Goal: Understand process/instructions

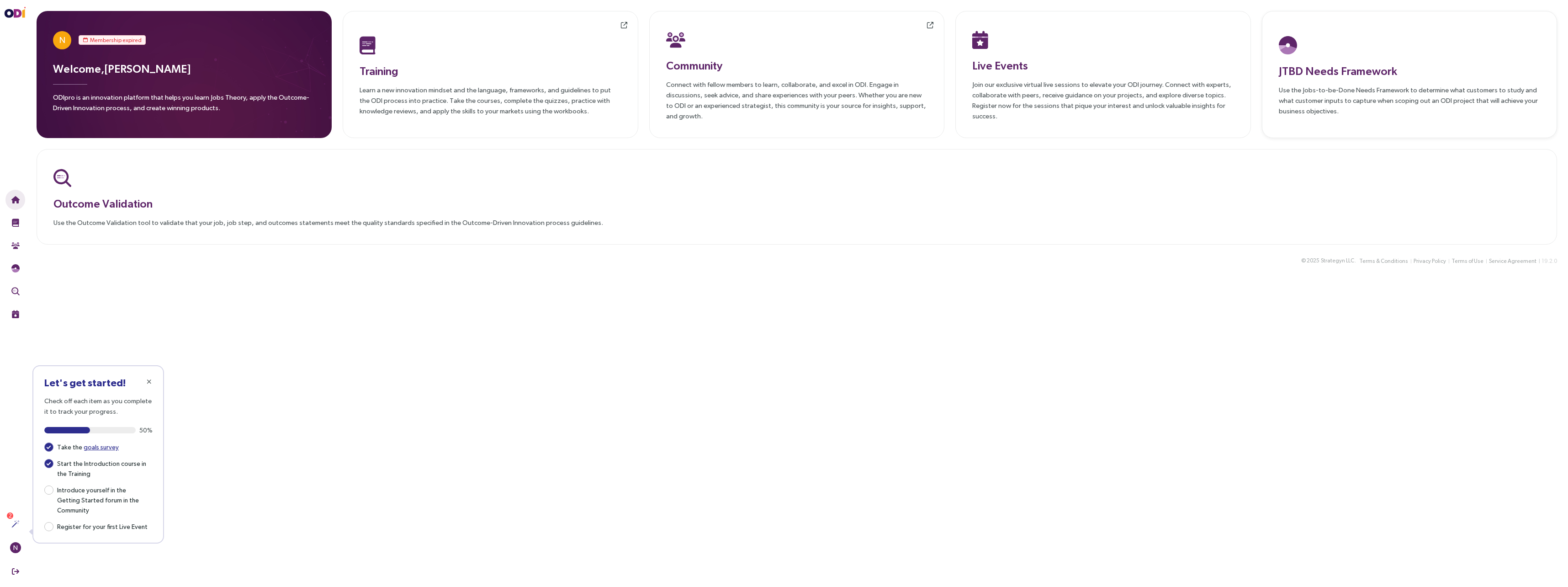
click at [1354, 70] on h3 "JTBD Needs Framework" at bounding box center [1409, 71] width 261 height 17
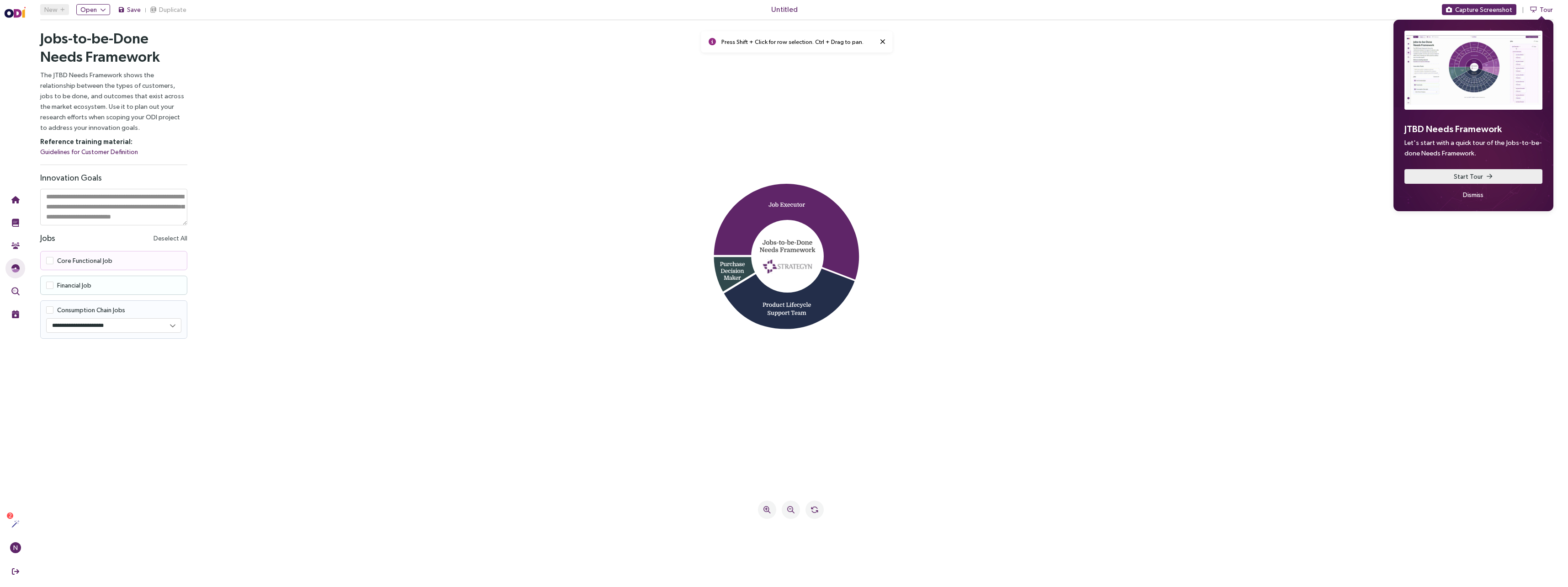
click at [1420, 176] on button "Start Tour" at bounding box center [1473, 176] width 138 height 14
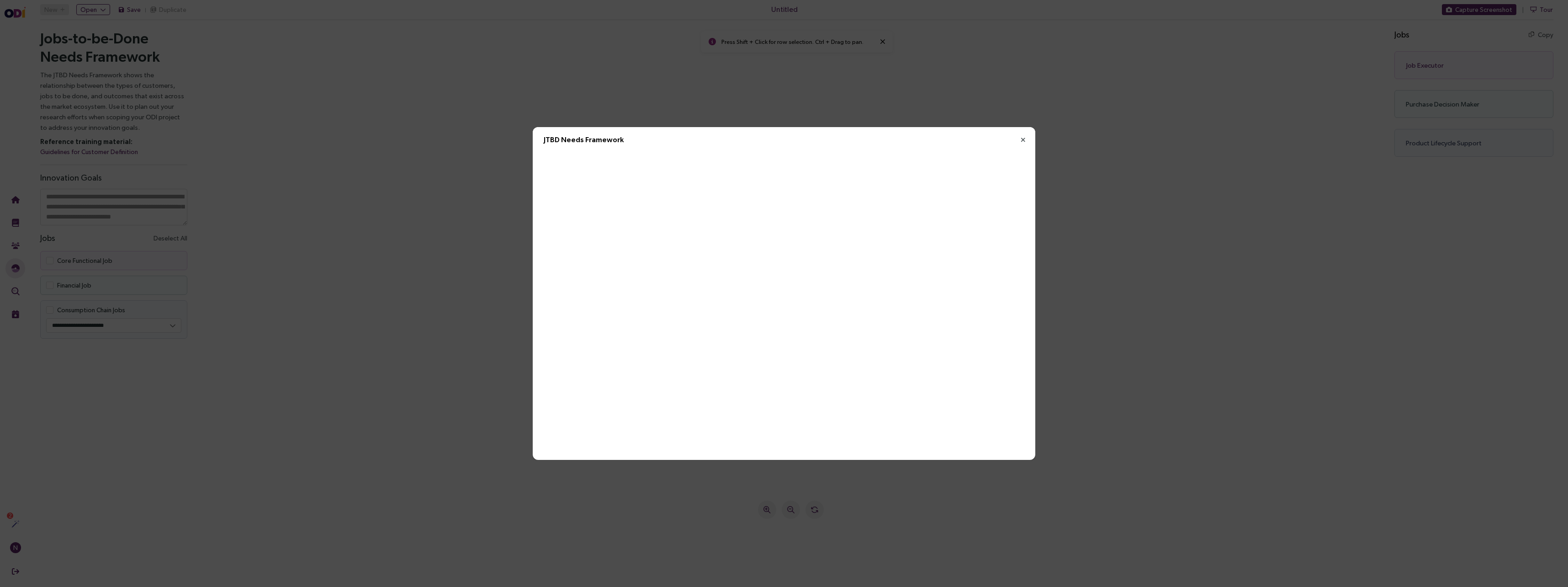
click at [1022, 142] on icon "Close" at bounding box center [1023, 139] width 8 height 8
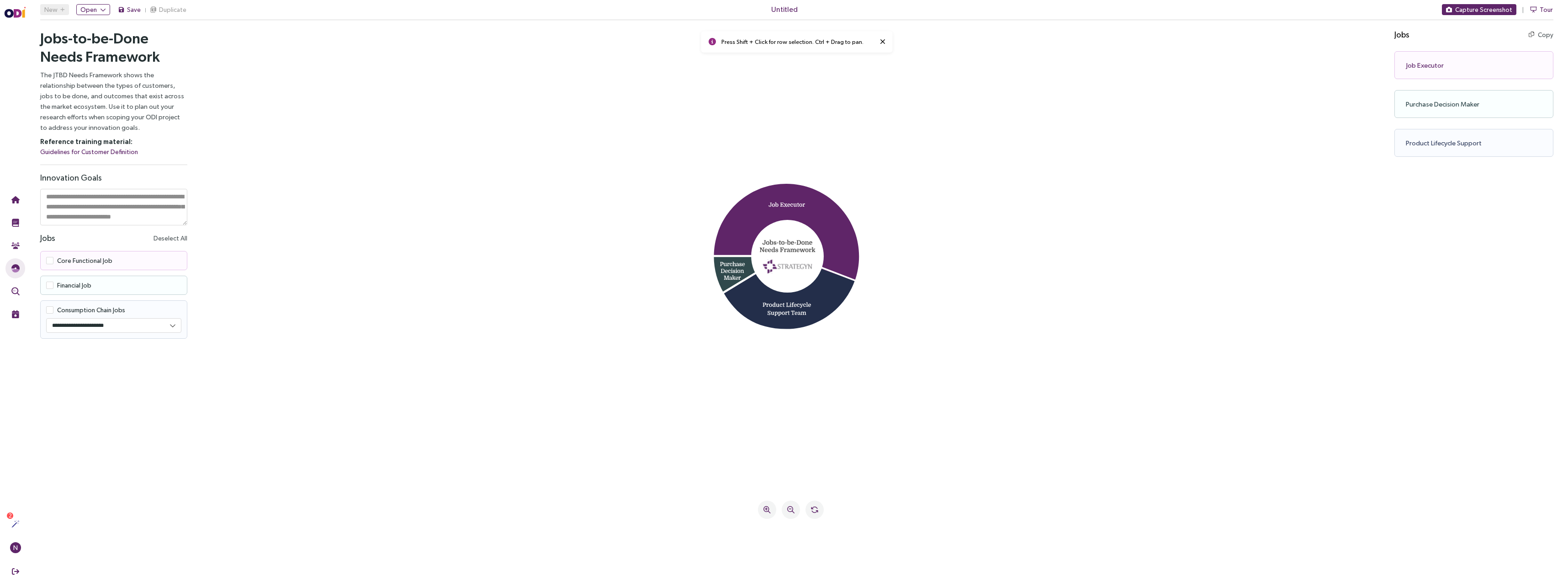
click at [49, 261] on span at bounding box center [50, 260] width 8 height 8
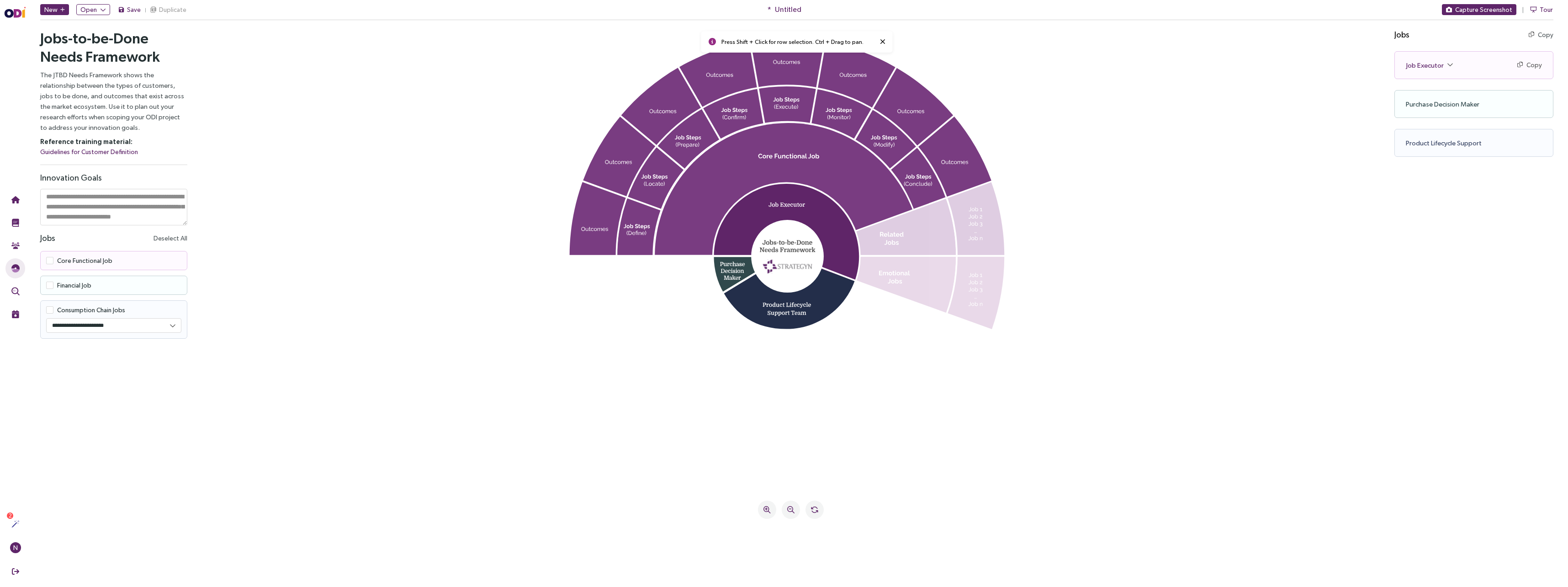
click at [49, 286] on span at bounding box center [50, 286] width 8 height 8
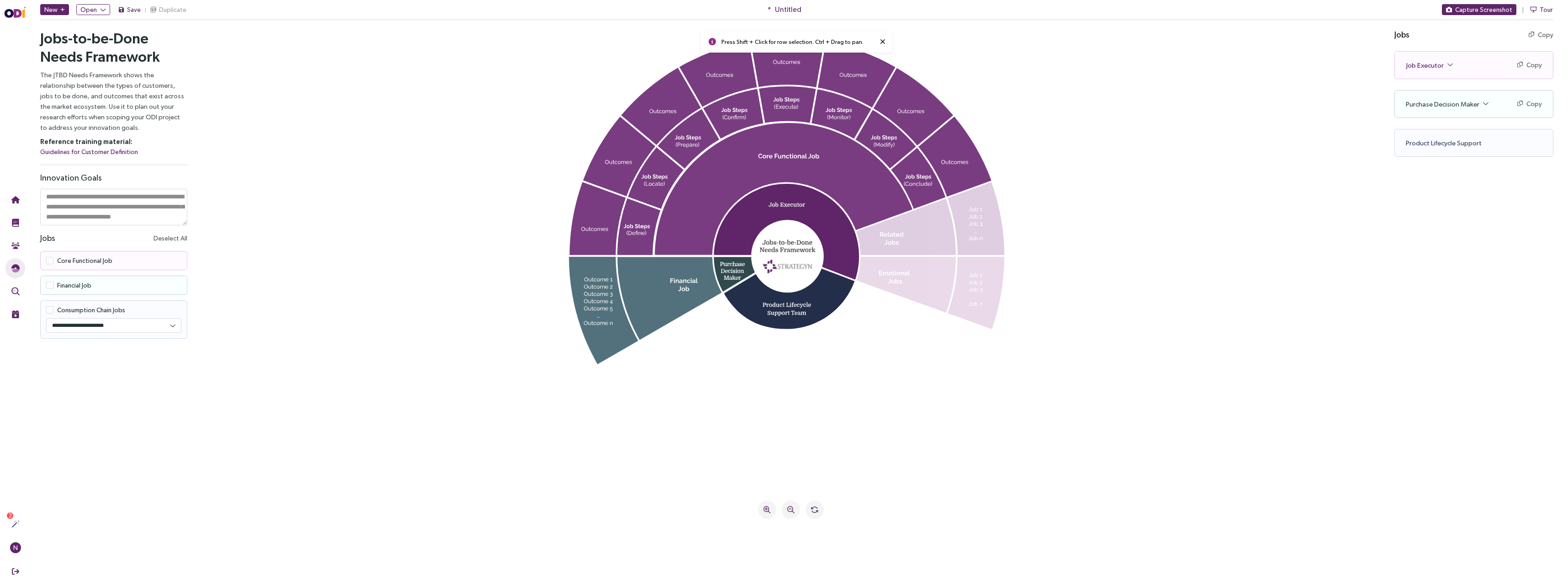
click at [49, 286] on span at bounding box center [50, 286] width 8 height 8
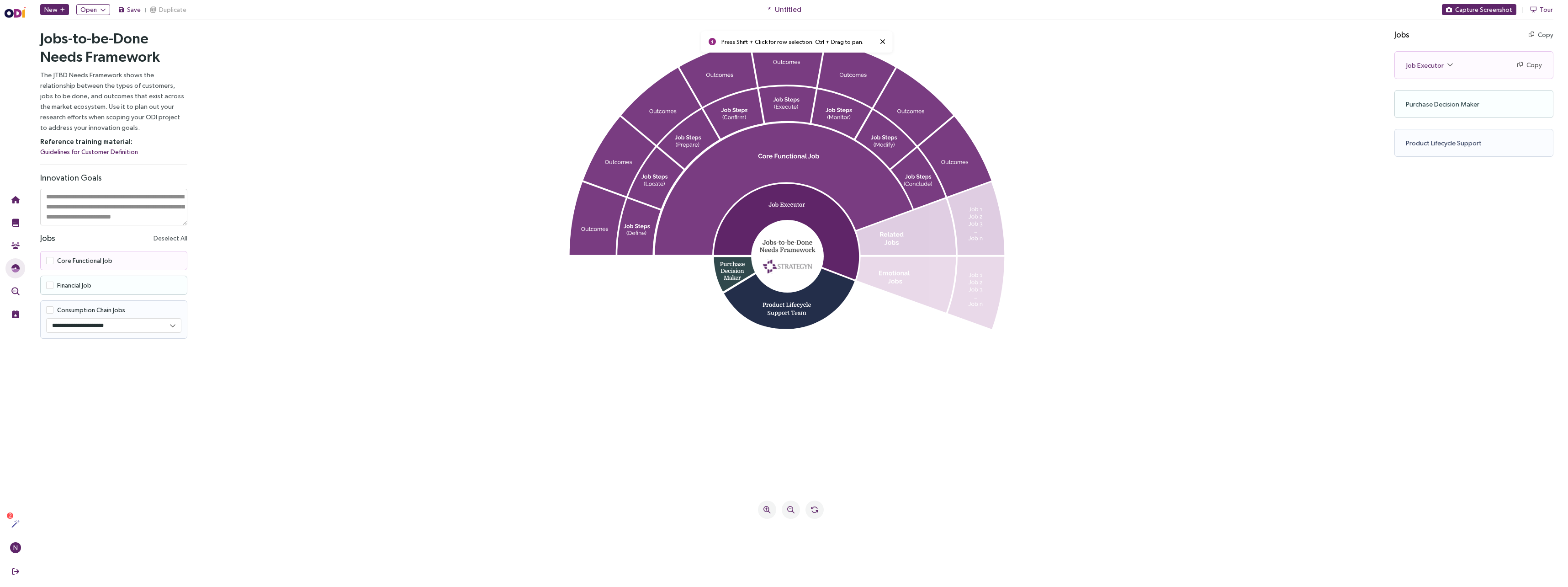
click at [49, 286] on span at bounding box center [50, 286] width 8 height 8
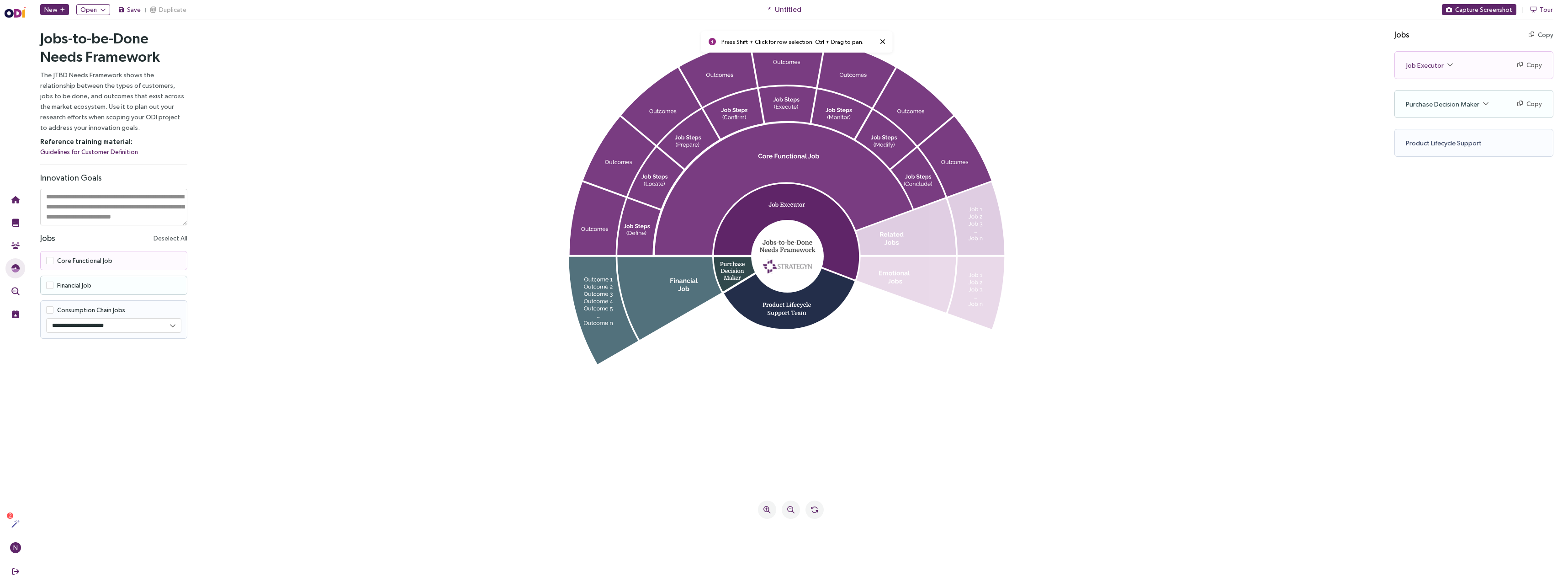
click at [49, 284] on span at bounding box center [50, 286] width 8 height 8
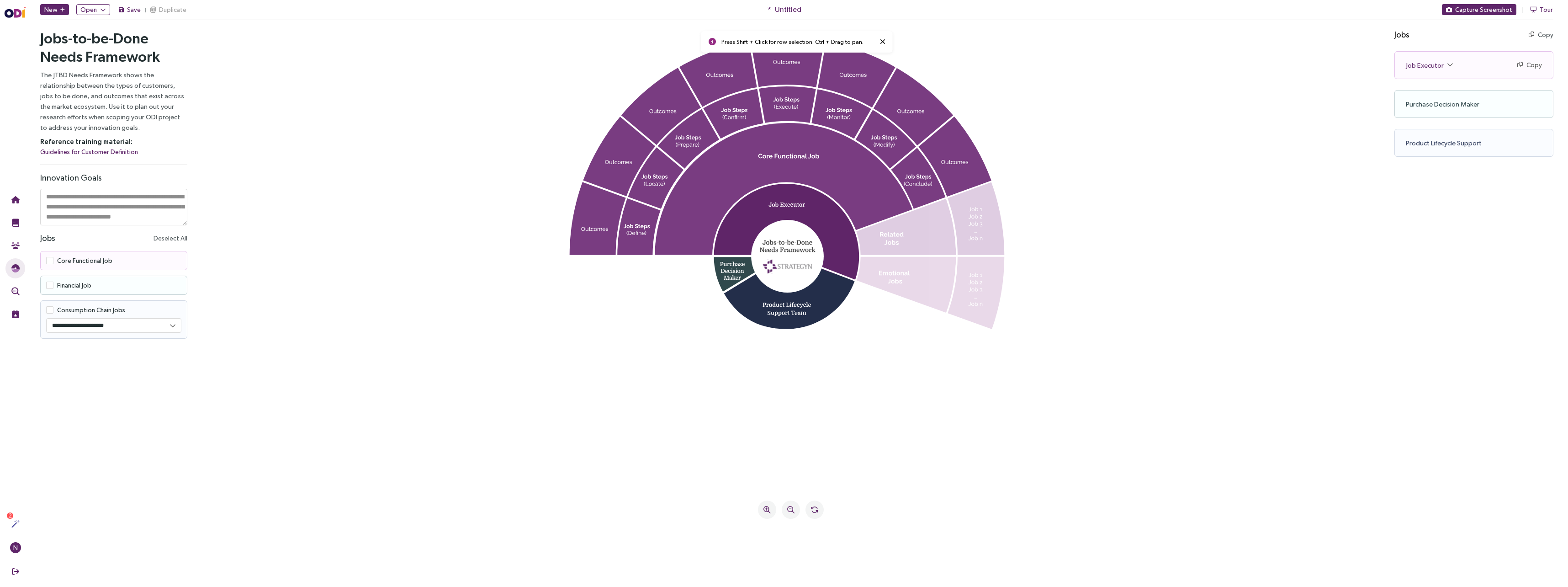
click at [49, 309] on span at bounding box center [50, 310] width 8 height 8
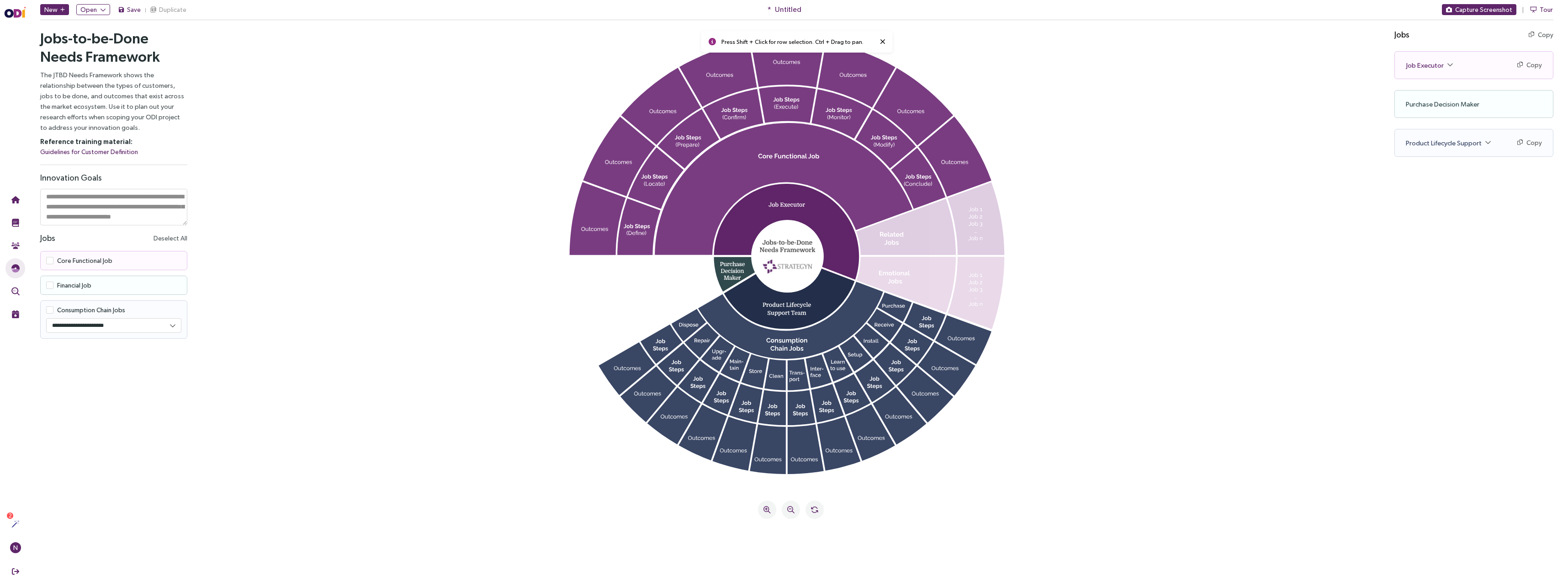
click at [49, 309] on span at bounding box center [50, 310] width 8 height 8
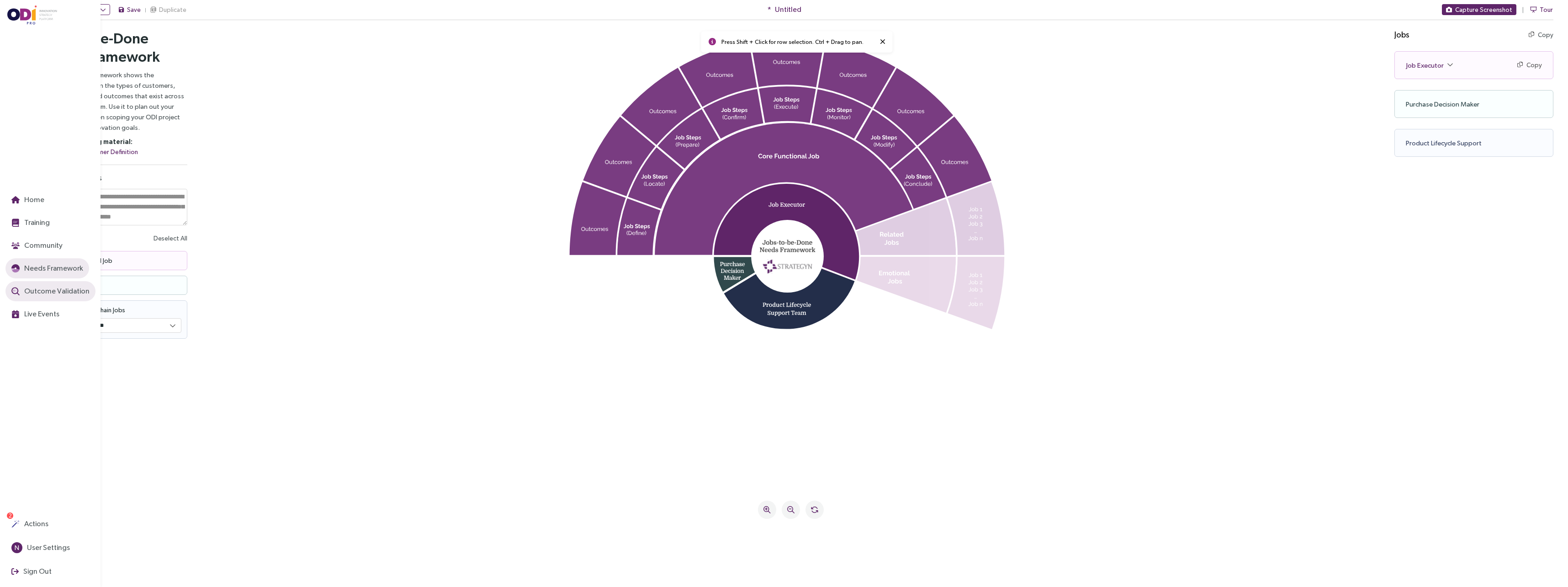
click at [30, 291] on span "Outcome Validation" at bounding box center [56, 291] width 67 height 11
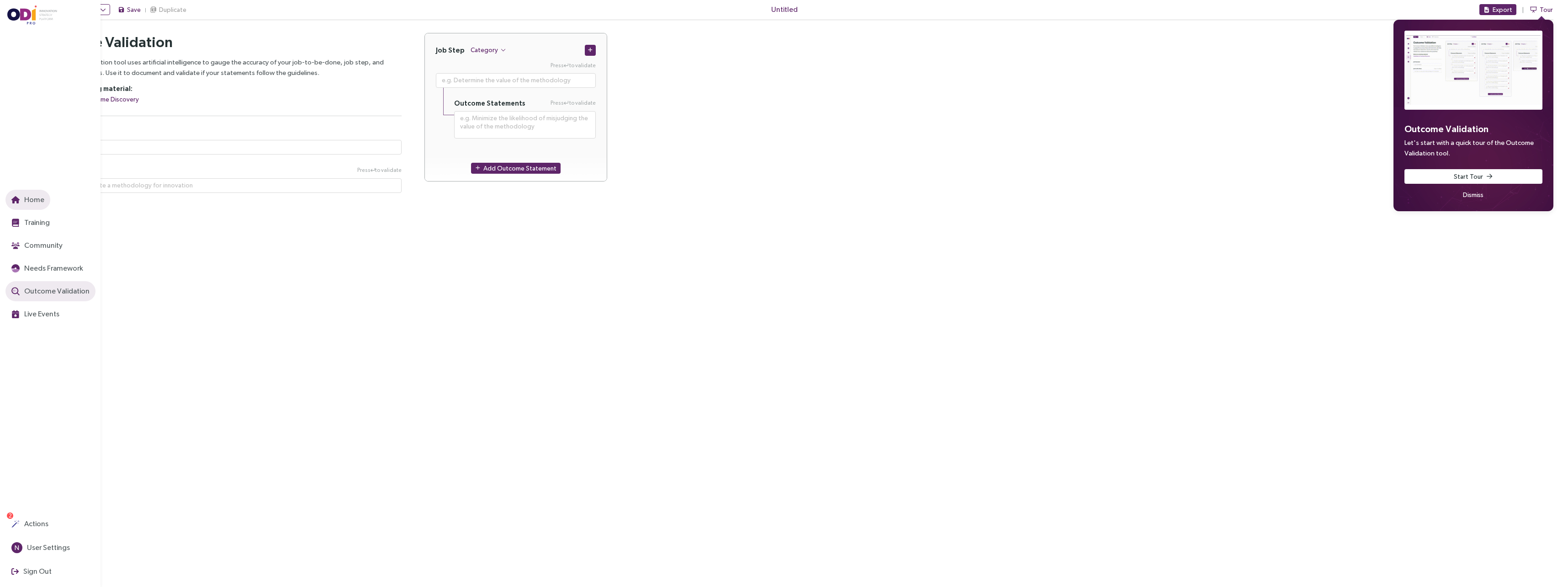
click at [35, 203] on span "Home" at bounding box center [33, 199] width 22 height 11
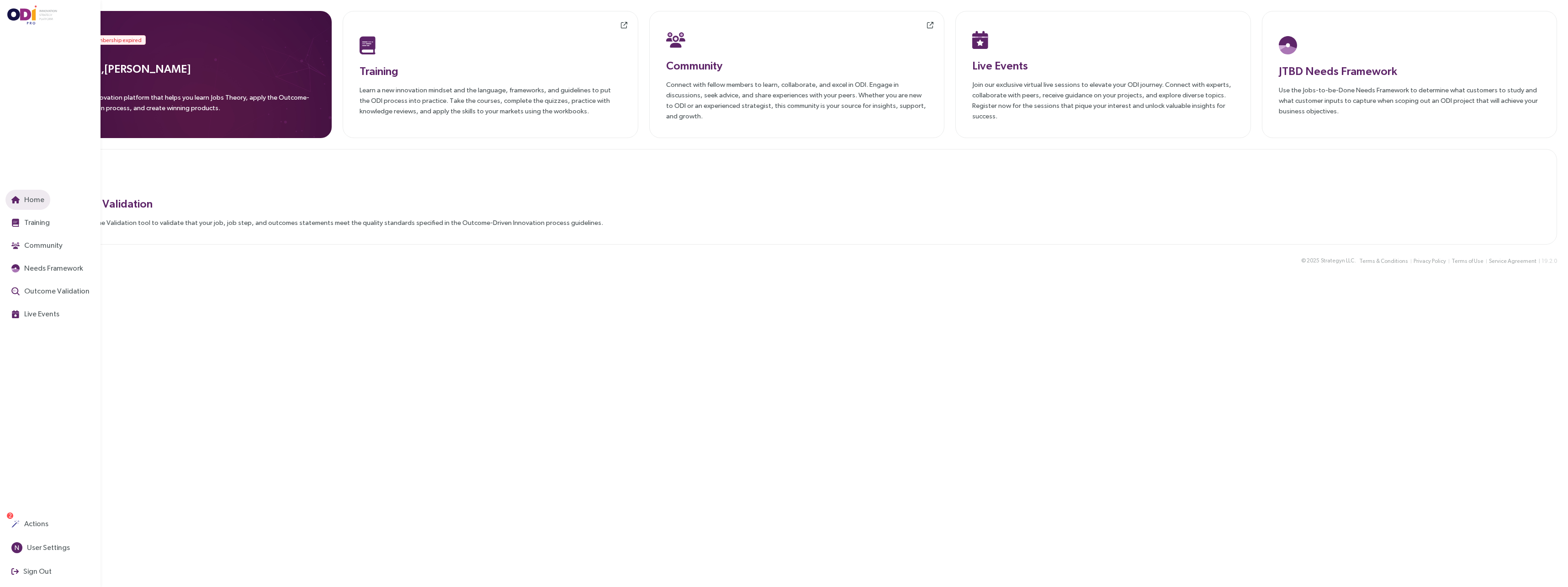
click at [17, 196] on icon "button" at bounding box center [15, 200] width 8 height 8
click at [28, 525] on span "Actions" at bounding box center [35, 523] width 26 height 11
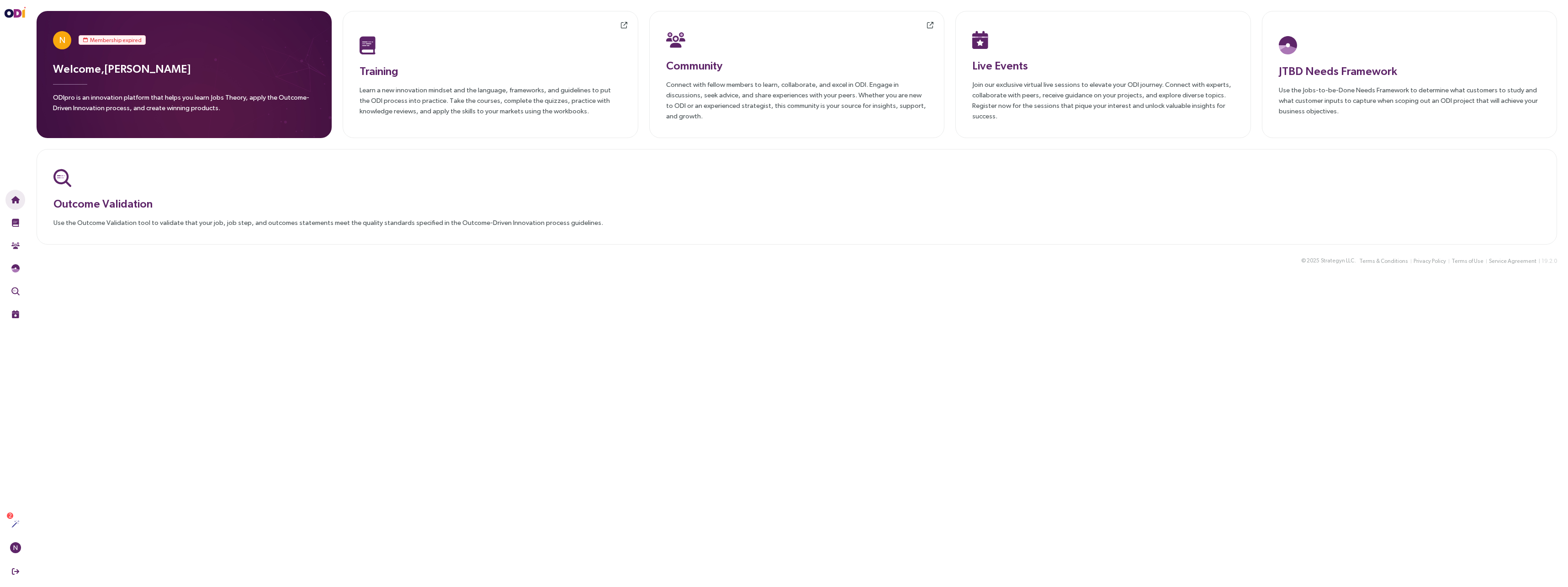
click at [288, 422] on main "N Membership expired Welcome, [PERSON_NAME] Folia ODIpro is an innovation platf…" at bounding box center [797, 293] width 1543 height 587
